Goal: Information Seeking & Learning: Learn about a topic

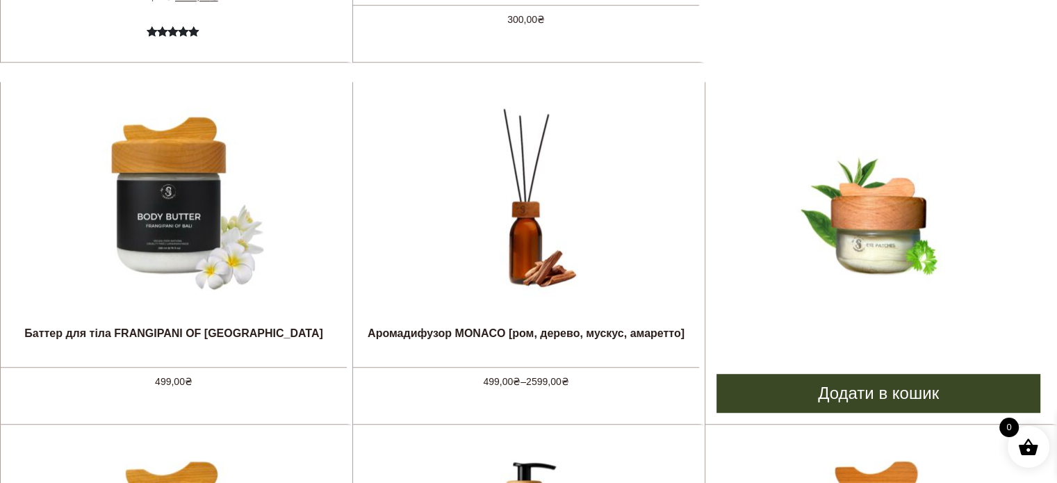
scroll to position [973, 0]
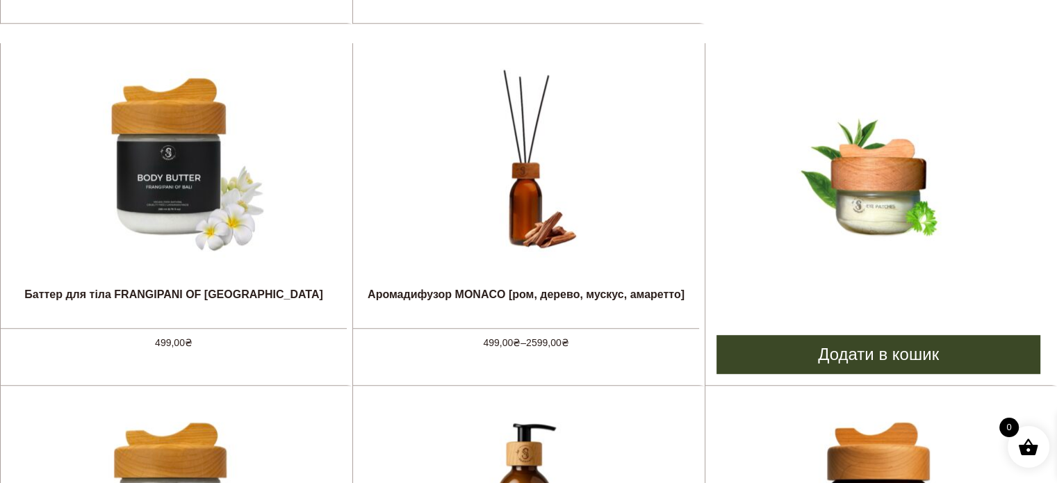
click at [878, 174] on img at bounding box center [878, 161] width 208 height 208
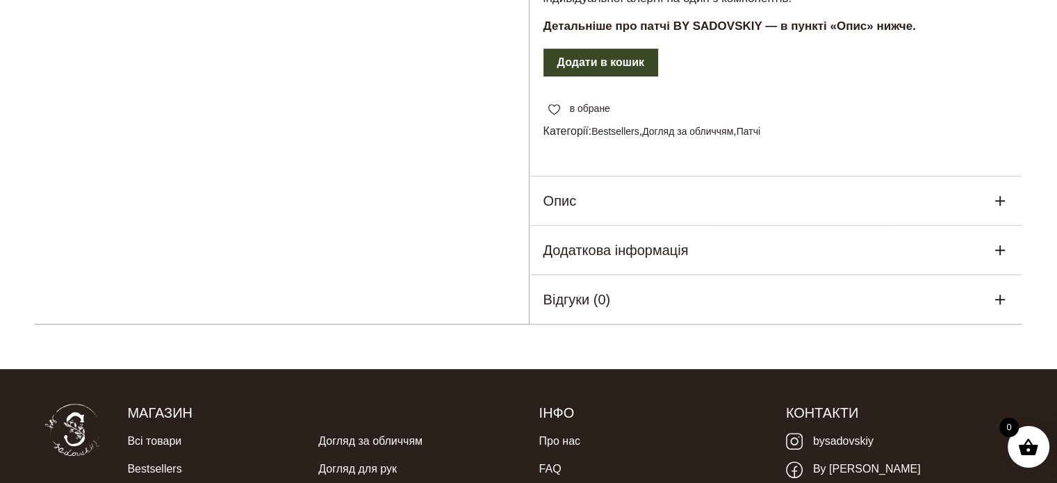
scroll to position [695, 0]
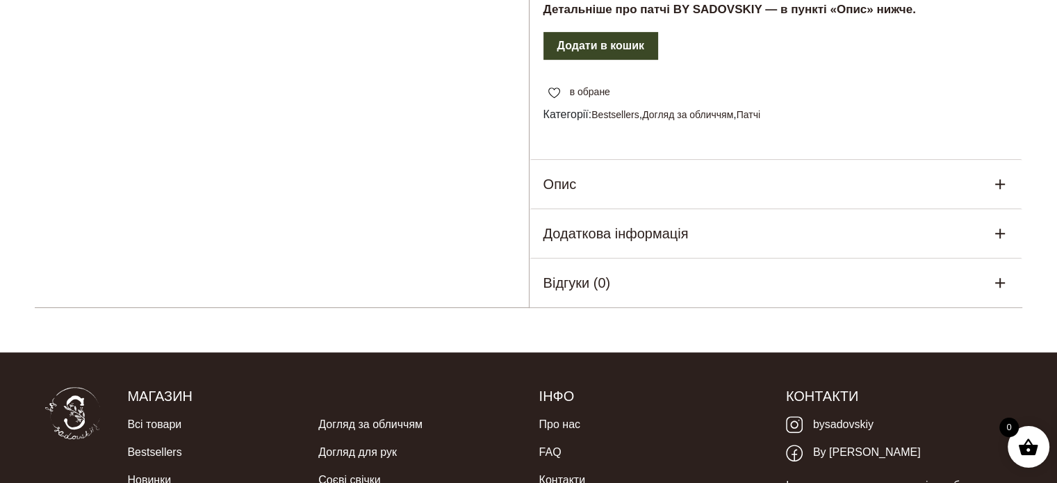
click at [576, 208] on div "Опис" at bounding box center [775, 184] width 493 height 49
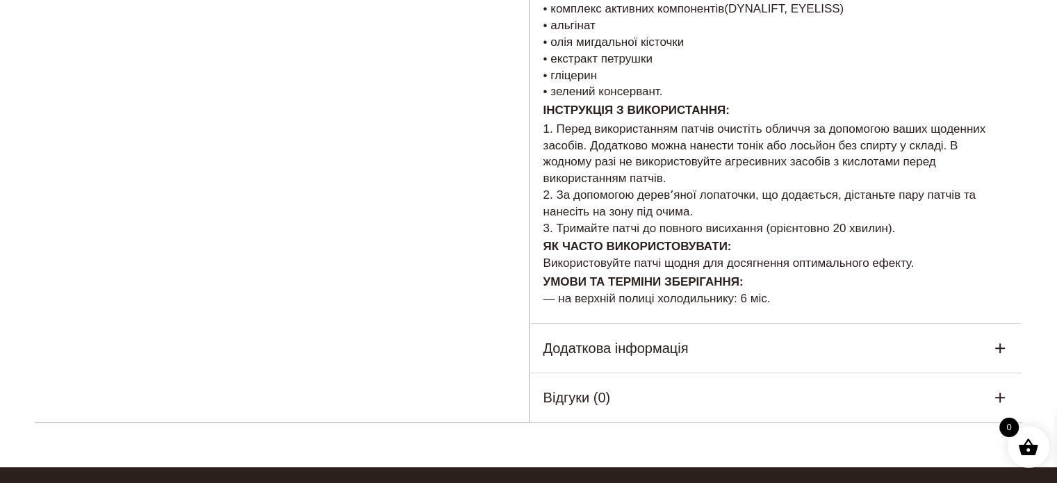
scroll to position [1042, 0]
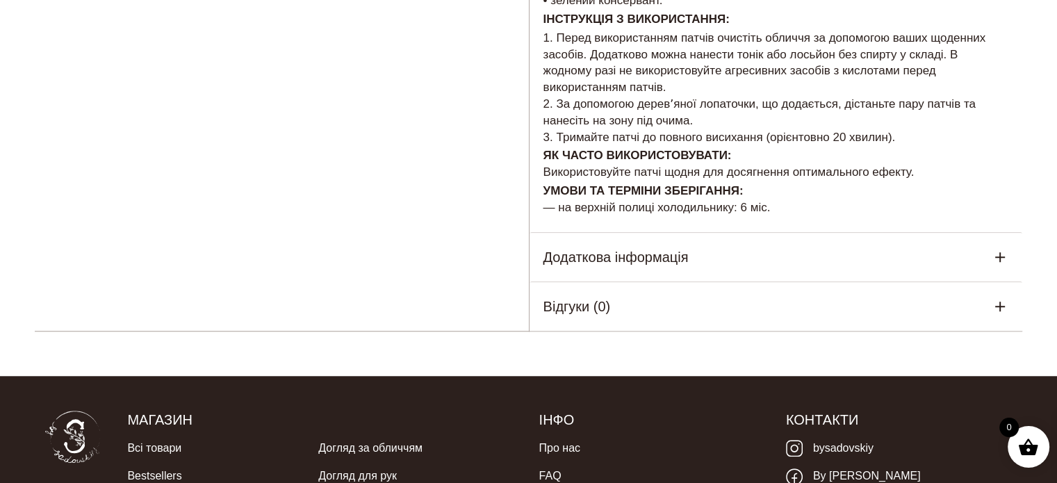
click at [611, 267] on h5 "Додаткова інформація" at bounding box center [615, 257] width 145 height 21
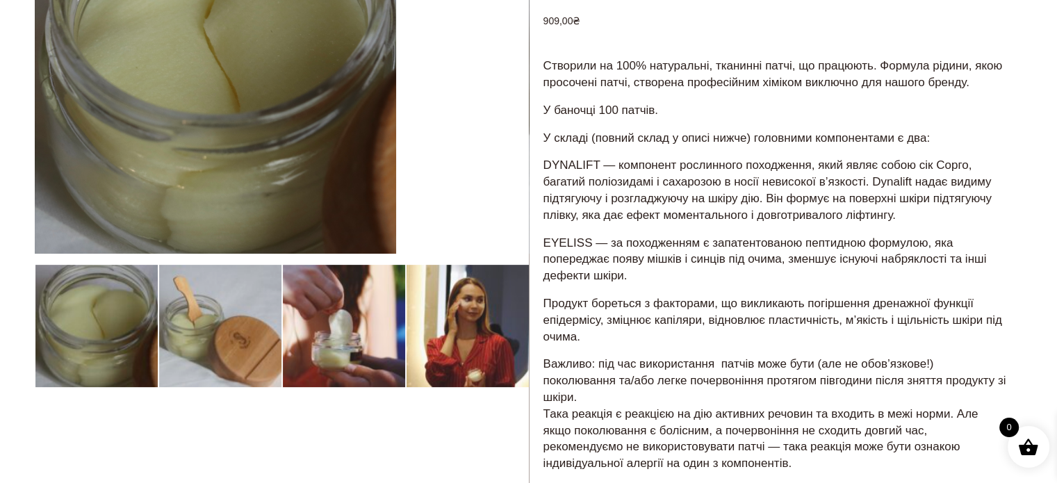
scroll to position [208, 0]
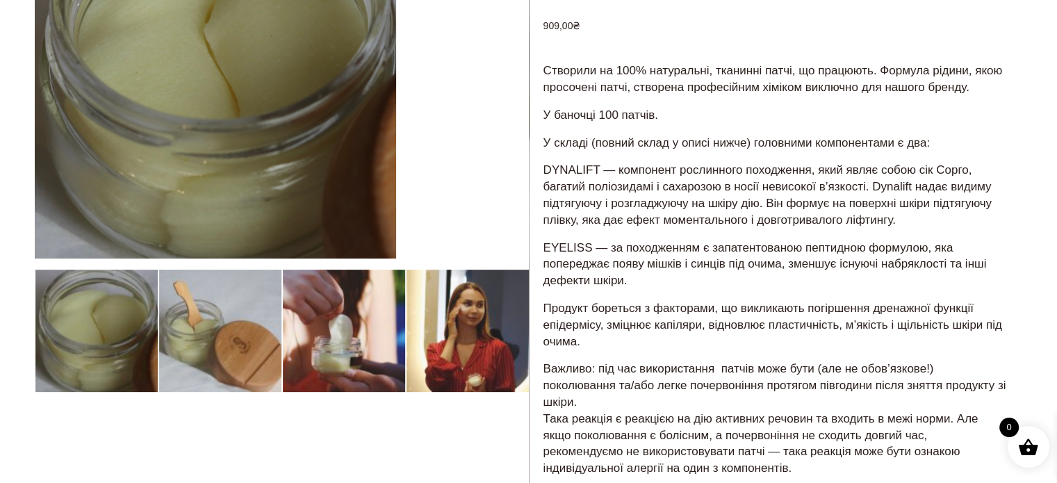
click at [532, 331] on div "Створили на 100% натуральні, тканинні патчі, що працюють. Формула рідини, якою …" at bounding box center [775, 289] width 493 height 456
click at [512, 333] on div at bounding box center [282, 434] width 494 height 1075
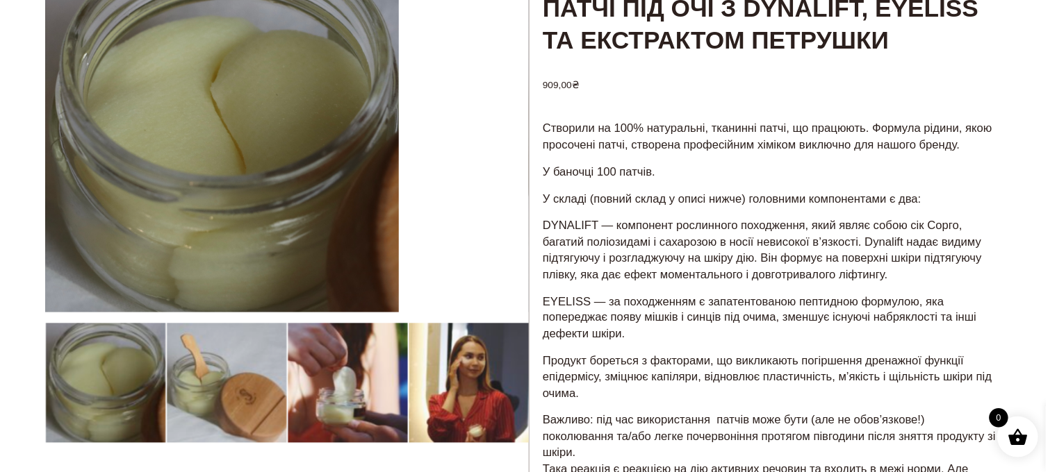
scroll to position [0, 0]
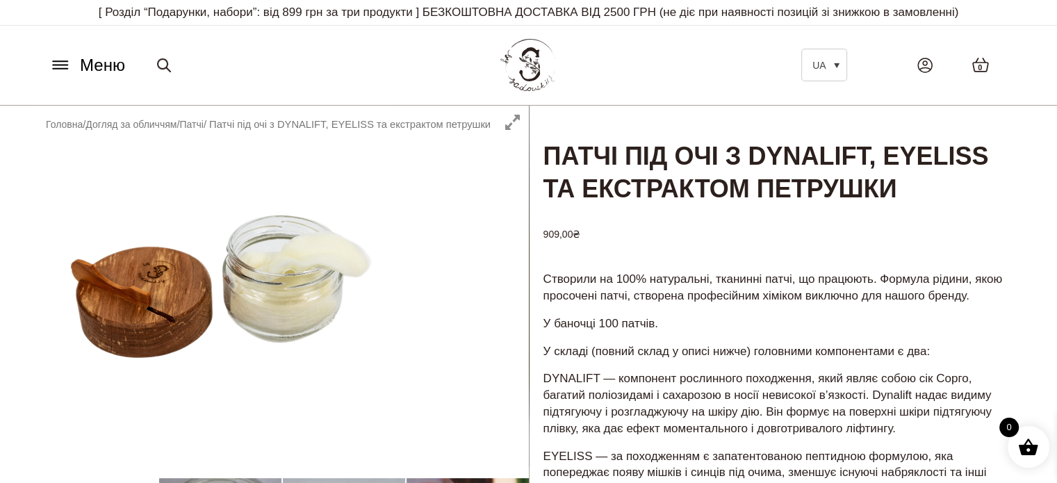
click at [59, 67] on icon at bounding box center [60, 65] width 22 height 15
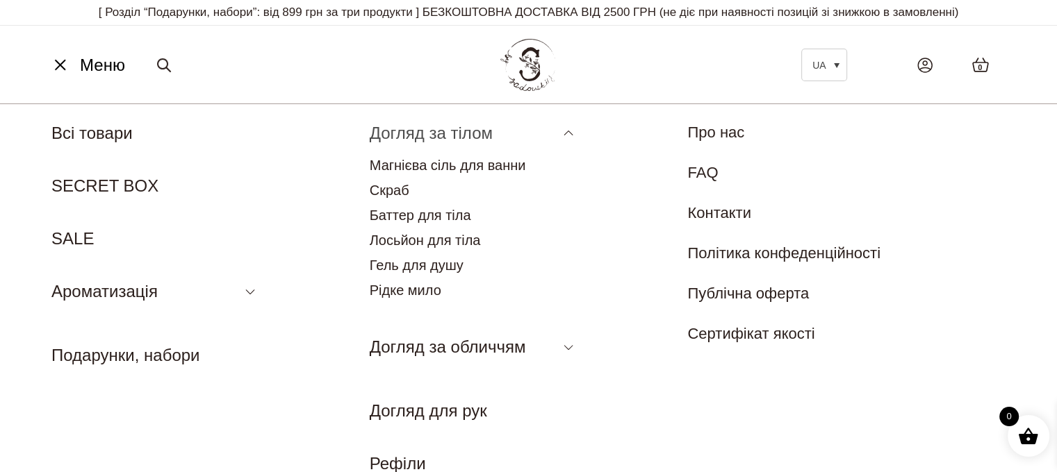
click at [411, 135] on link "Догляд за тілом" at bounding box center [431, 133] width 123 height 19
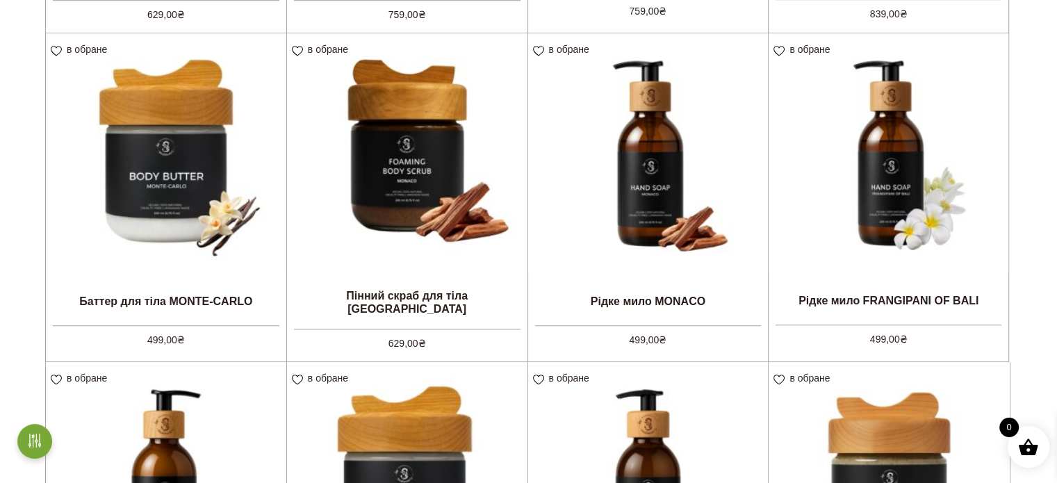
scroll to position [1042, 0]
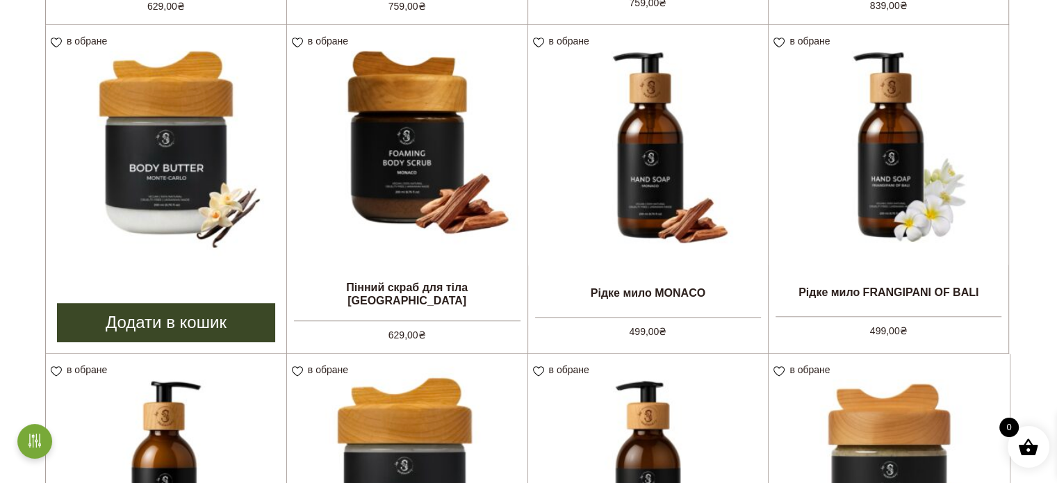
click at [215, 148] on img at bounding box center [166, 145] width 240 height 240
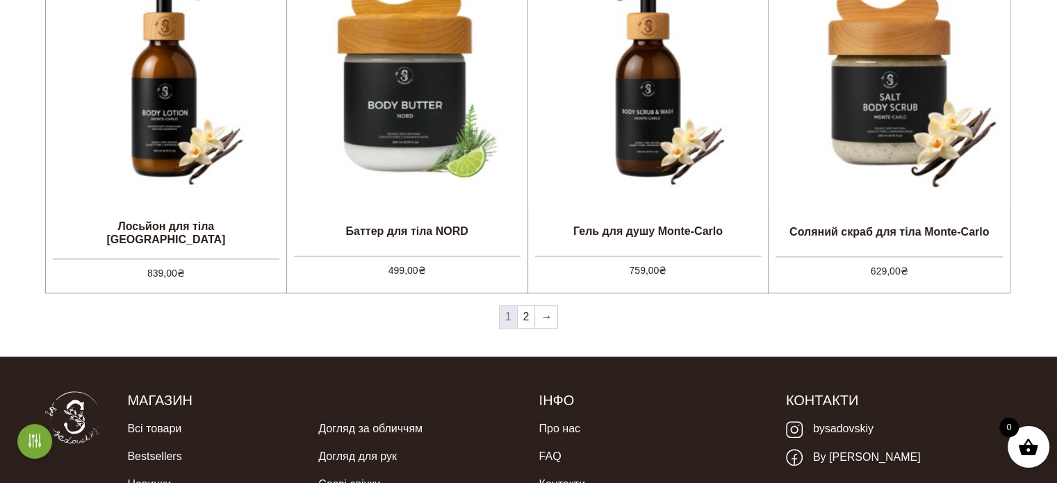
scroll to position [1406, 0]
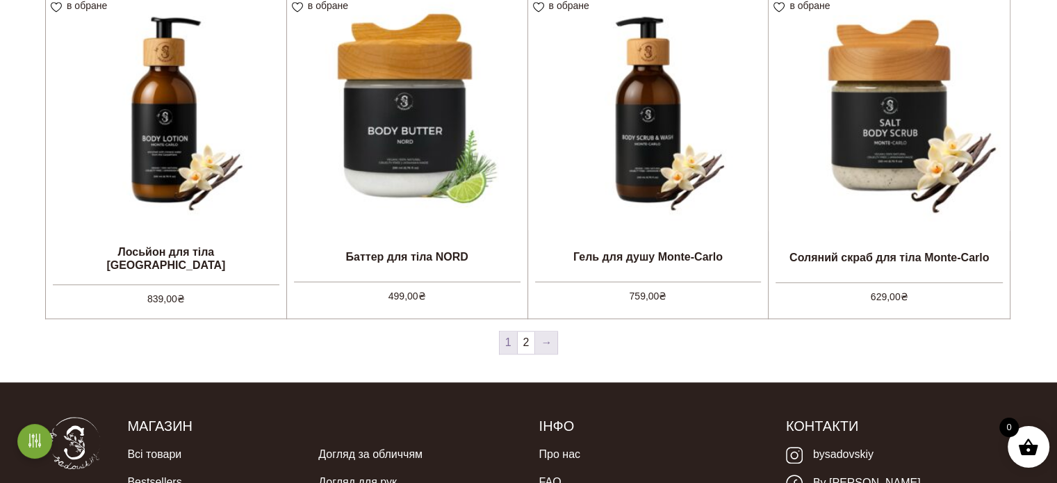
click at [537, 347] on link "→" at bounding box center [546, 342] width 22 height 22
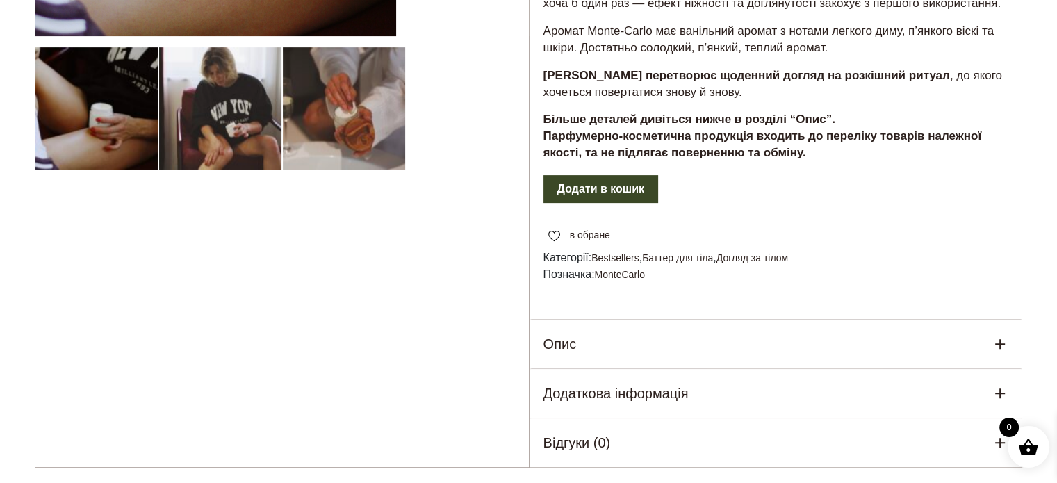
scroll to position [486, 0]
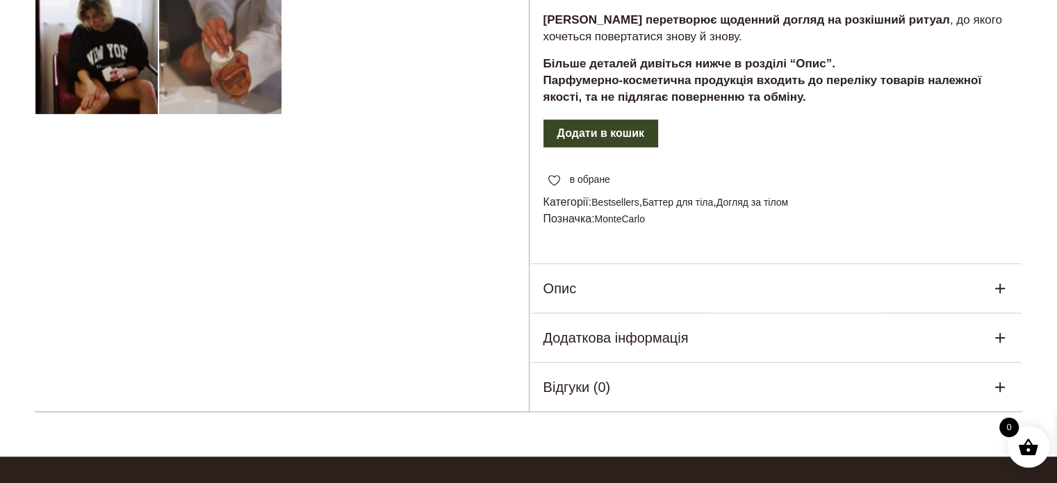
click at [569, 299] on h5 "Опис" at bounding box center [559, 288] width 33 height 21
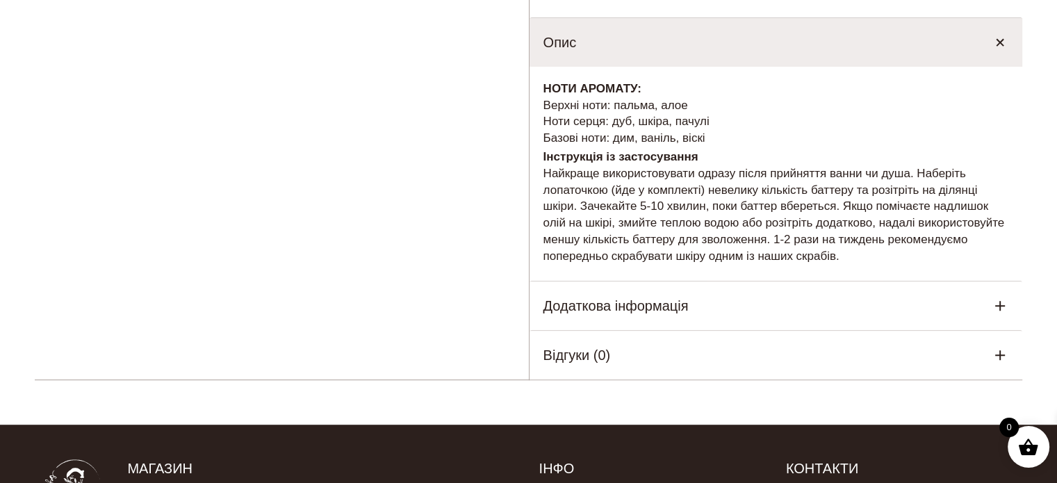
scroll to position [625, 0]
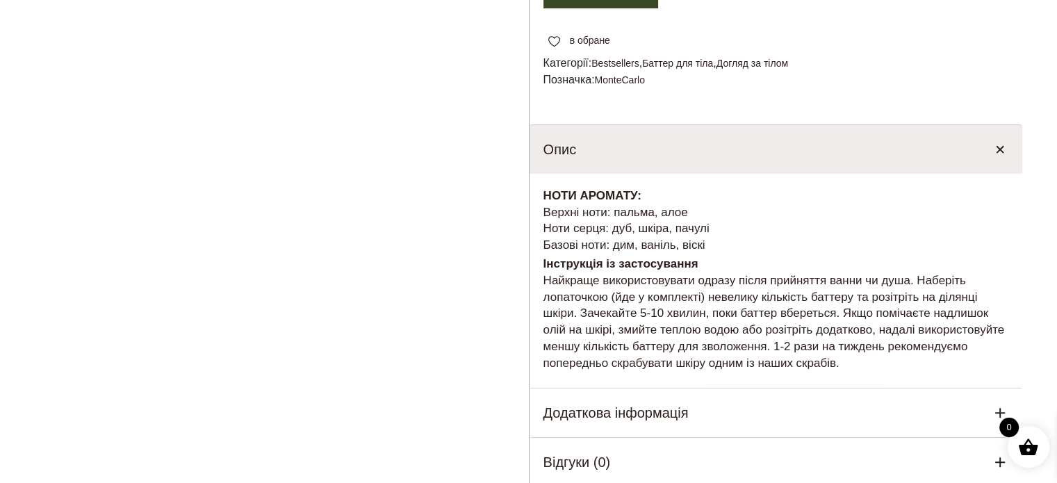
click at [566, 169] on div "Опис" at bounding box center [775, 149] width 493 height 49
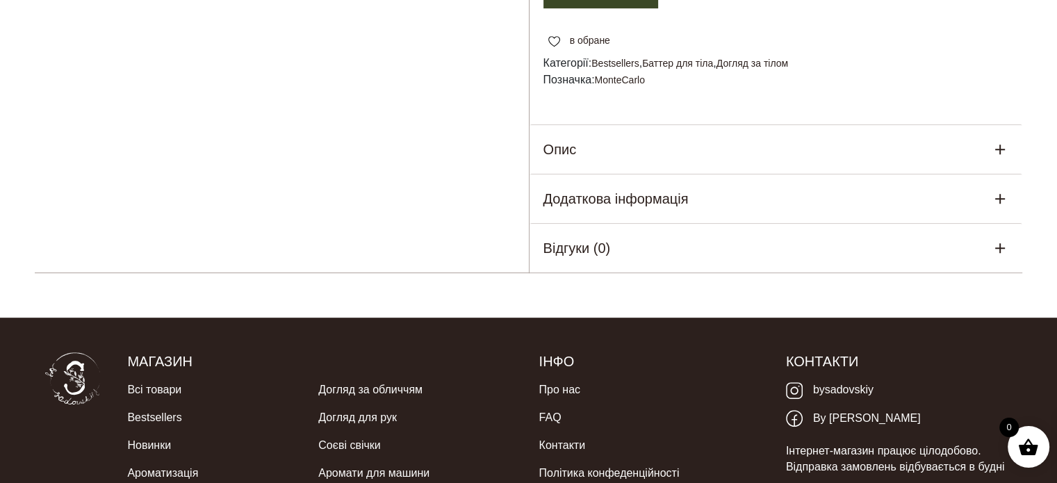
click at [609, 209] on h5 "Додаткова інформація" at bounding box center [615, 198] width 145 height 21
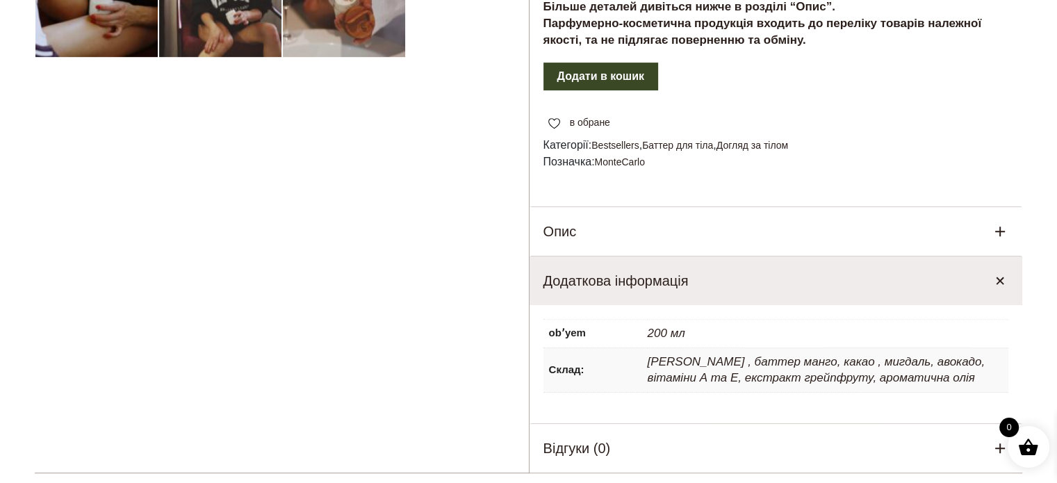
scroll to position [278, 0]
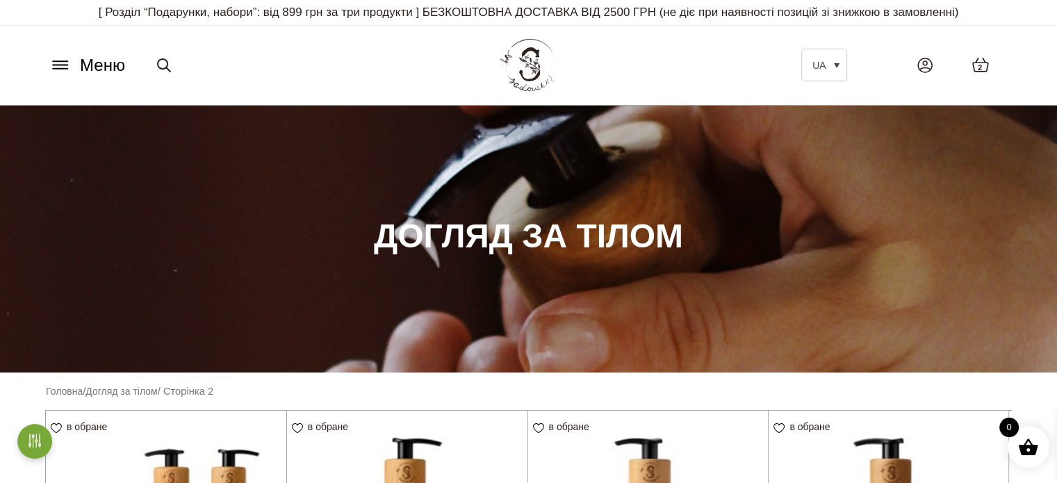
click at [62, 63] on icon at bounding box center [60, 65] width 22 height 15
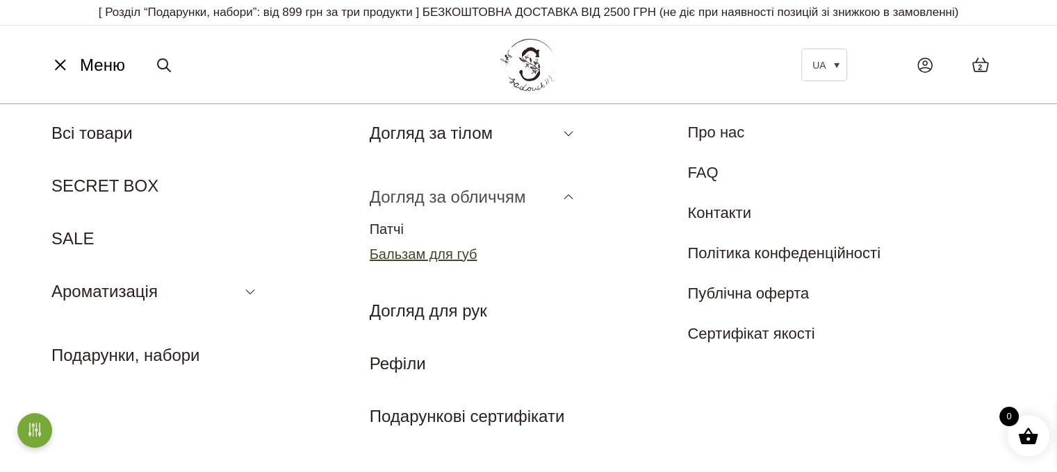
click at [422, 256] on link "Бальзам для губ" at bounding box center [424, 254] width 108 height 15
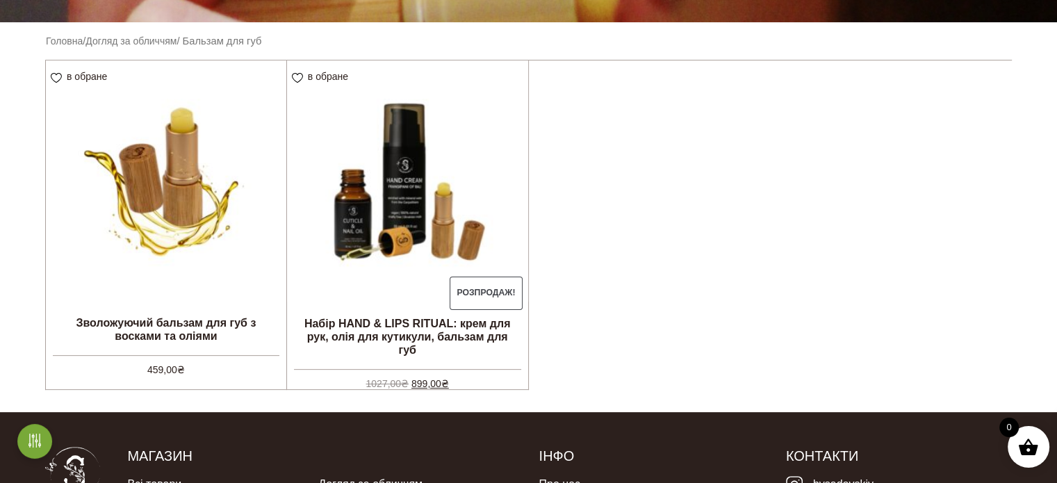
scroll to position [347, 0]
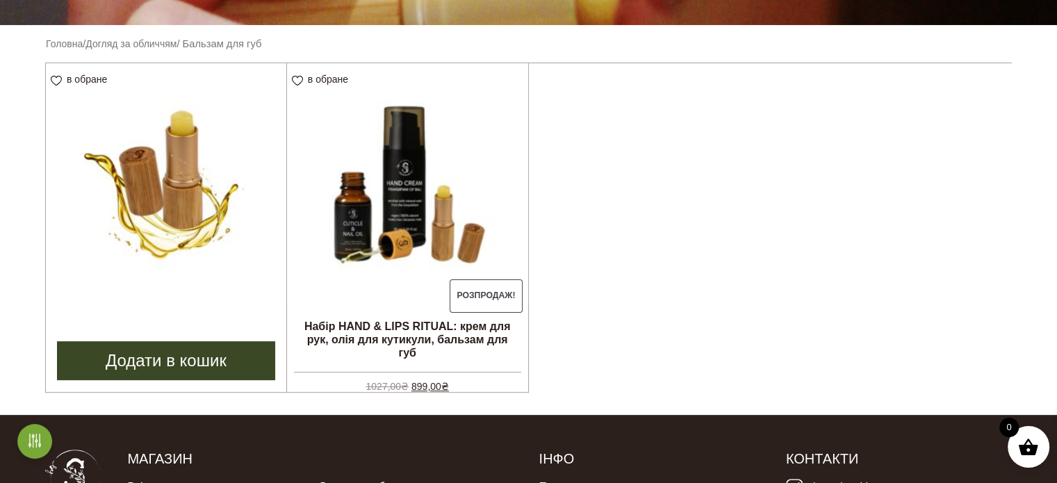
click at [206, 150] on img at bounding box center [166, 183] width 240 height 240
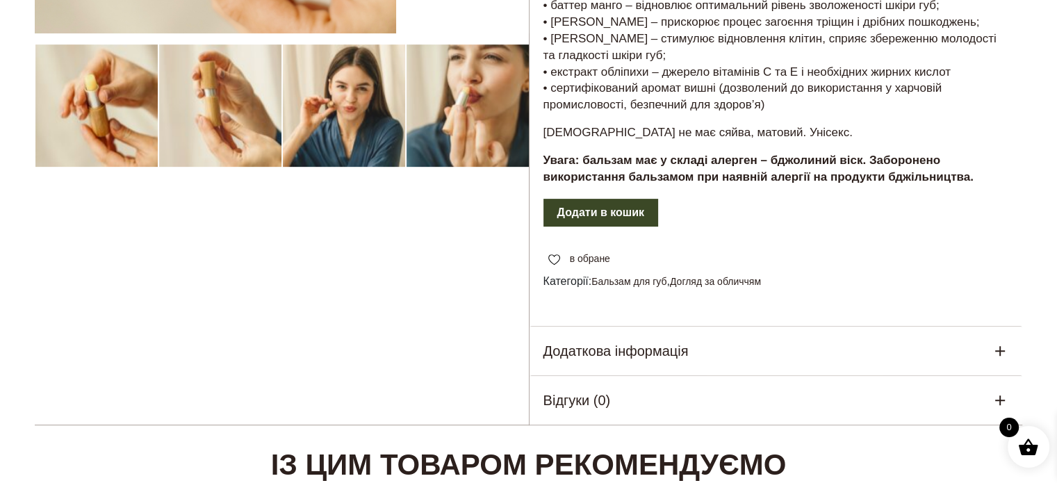
scroll to position [556, 0]
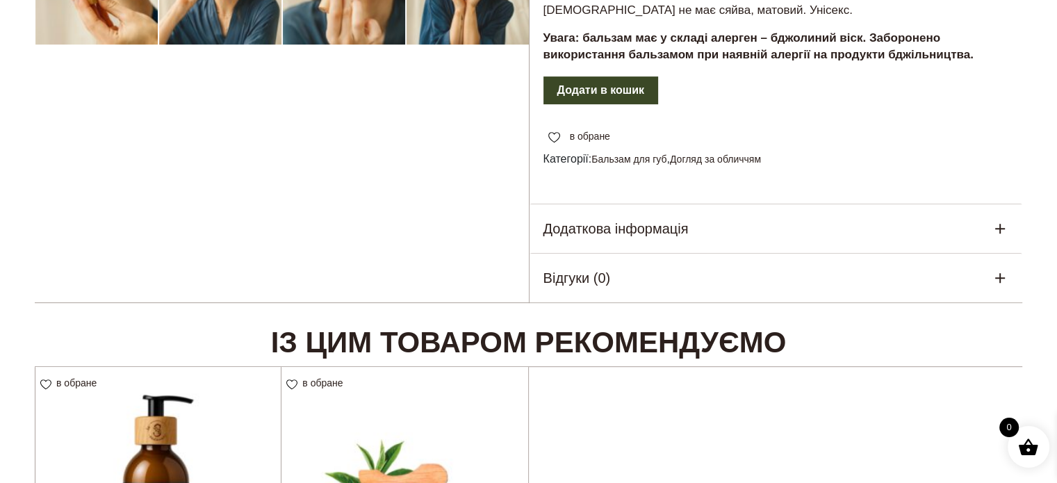
click at [621, 227] on h5 "Додаткова інформація" at bounding box center [615, 228] width 145 height 21
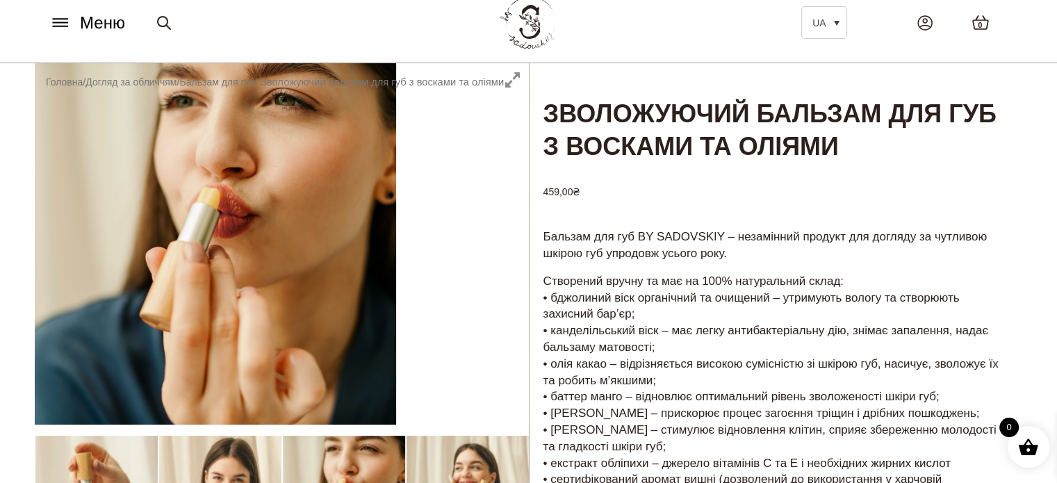
scroll to position [0, 0]
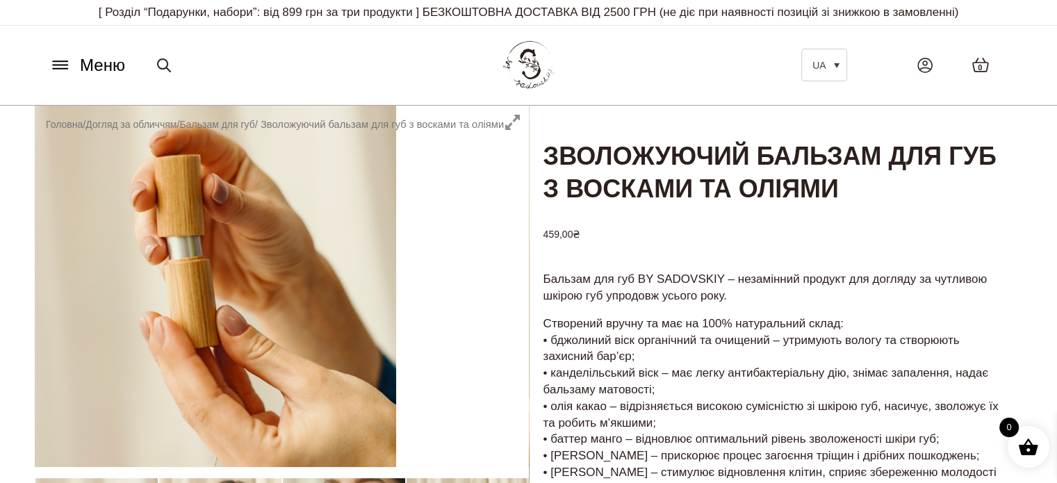
click at [517, 70] on img at bounding box center [528, 65] width 60 height 58
